Goal: Check status: Check status

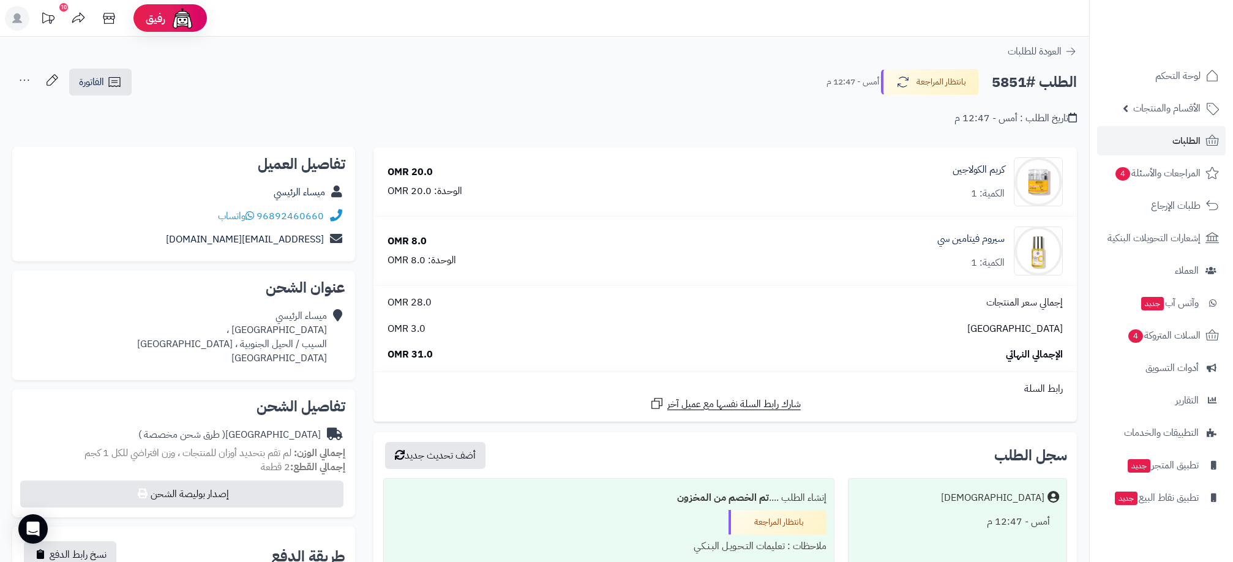
scroll to position [466, 0]
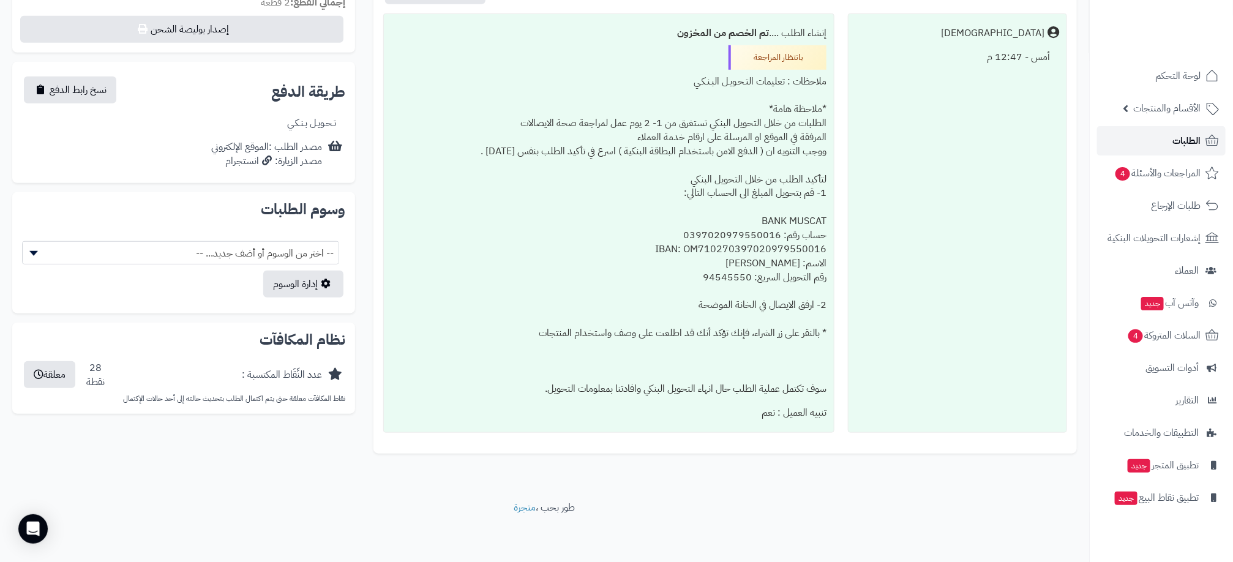
drag, startPoint x: 1186, startPoint y: 136, endPoint x: 1179, endPoint y: 132, distance: 8.0
click at [1179, 132] on span "الطلبات" at bounding box center [1186, 140] width 28 height 17
click at [1132, 149] on link "الطلبات" at bounding box center [1161, 140] width 129 height 29
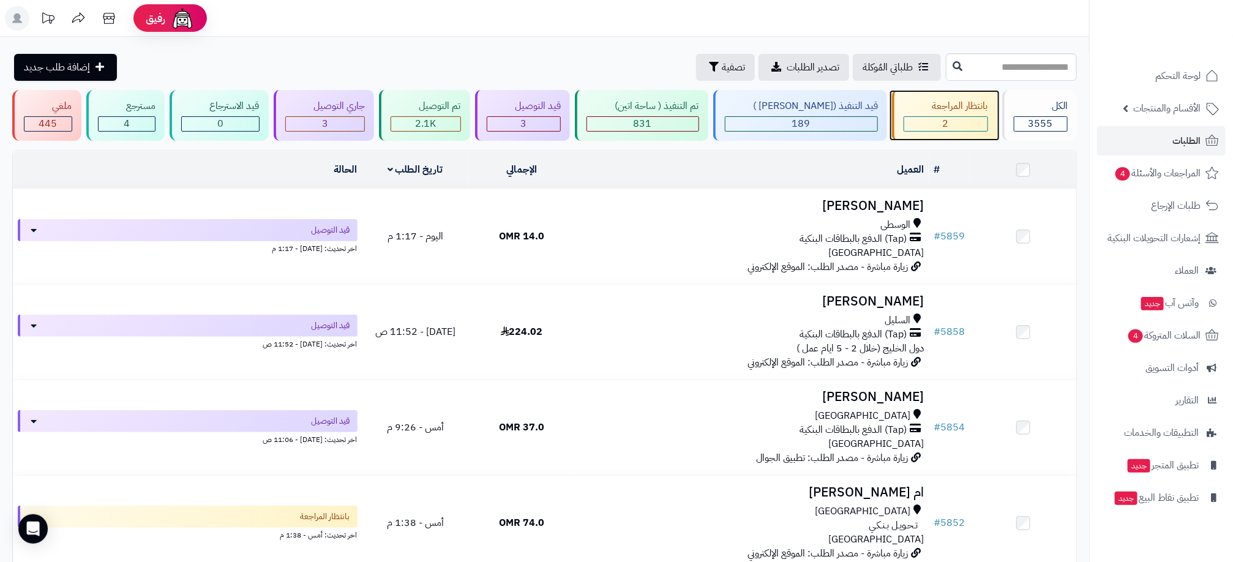
click at [964, 123] on div "2" at bounding box center [945, 124] width 83 height 14
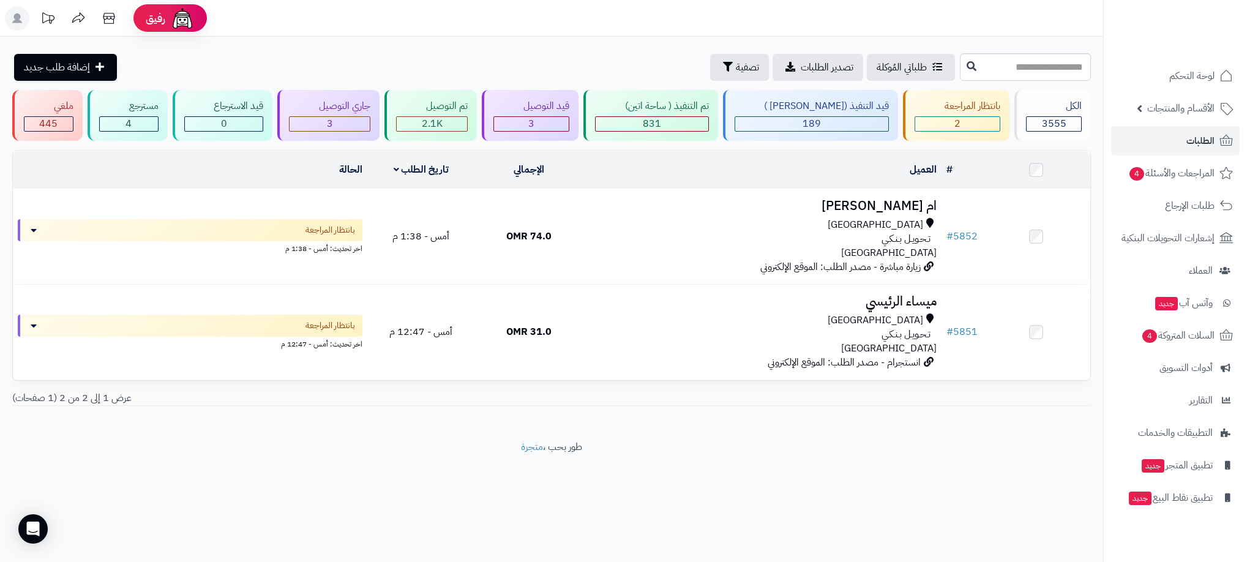
click at [500, 22] on header "رفيق ! الطلبات معالجة مكتمل إرجاع المنتجات العملاء المتواجدون الان 3452 عملاء م…" at bounding box center [623, 18] width 1247 height 37
